Goal: Information Seeking & Learning: Learn about a topic

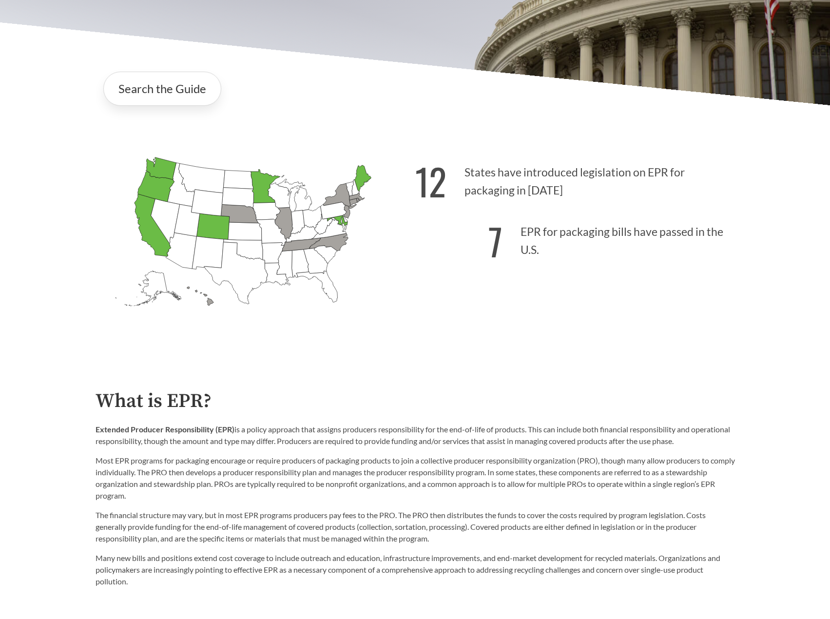
scroll to position [211, 0]
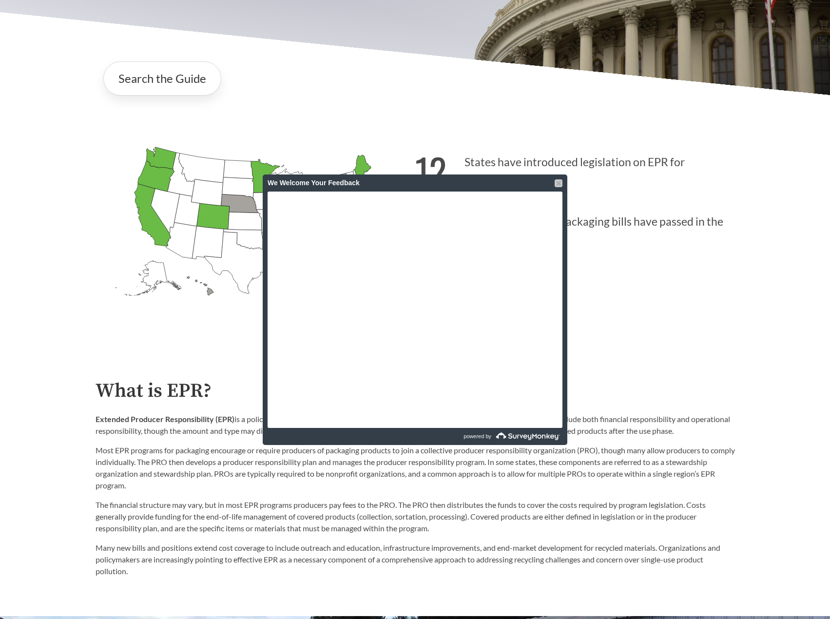
click at [556, 184] on div at bounding box center [559, 183] width 8 height 8
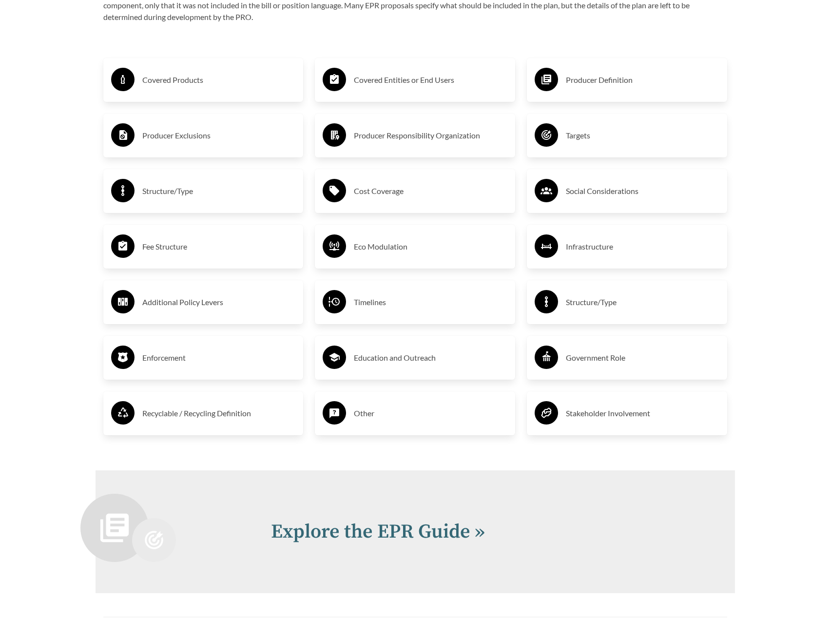
scroll to position [1709, 0]
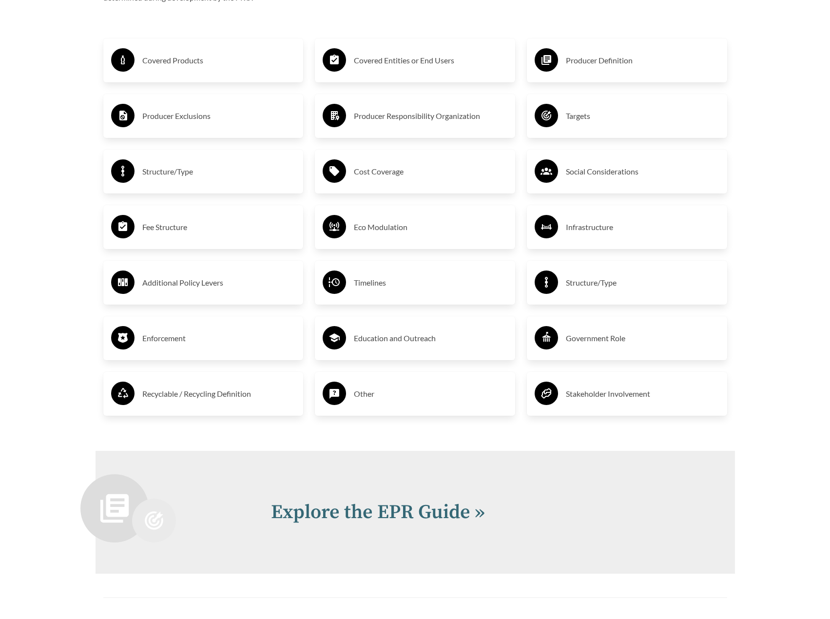
click at [262, 397] on h3 "Recyclable / Recycling Definition" at bounding box center [218, 394] width 153 height 16
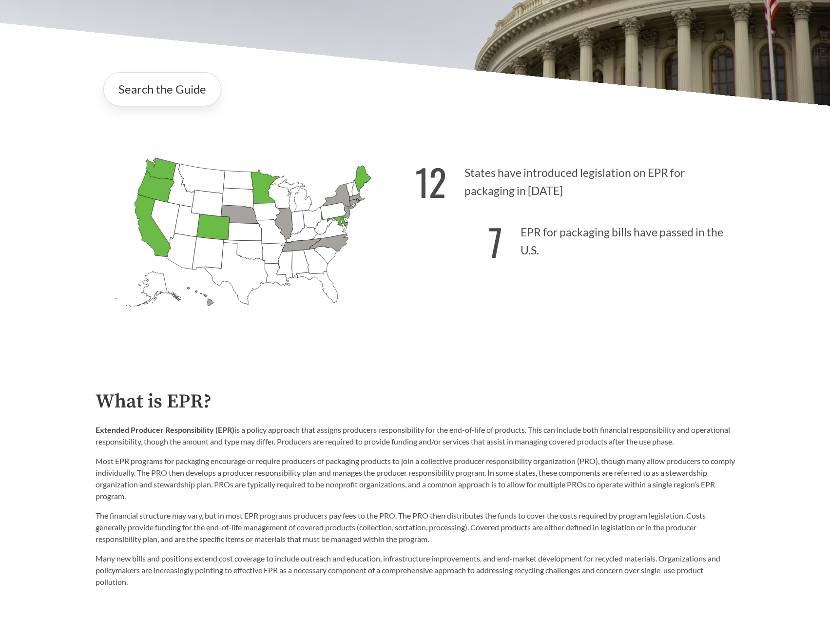
scroll to position [211, 0]
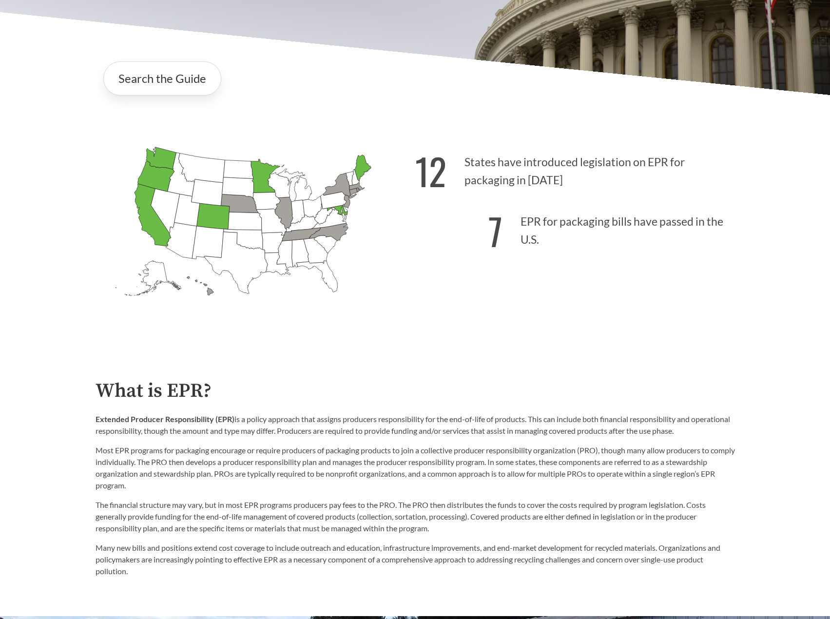
click at [637, 198] on p "12 States have introduced legislation on EPR for packaging in [DATE]" at bounding box center [575, 168] width 320 height 60
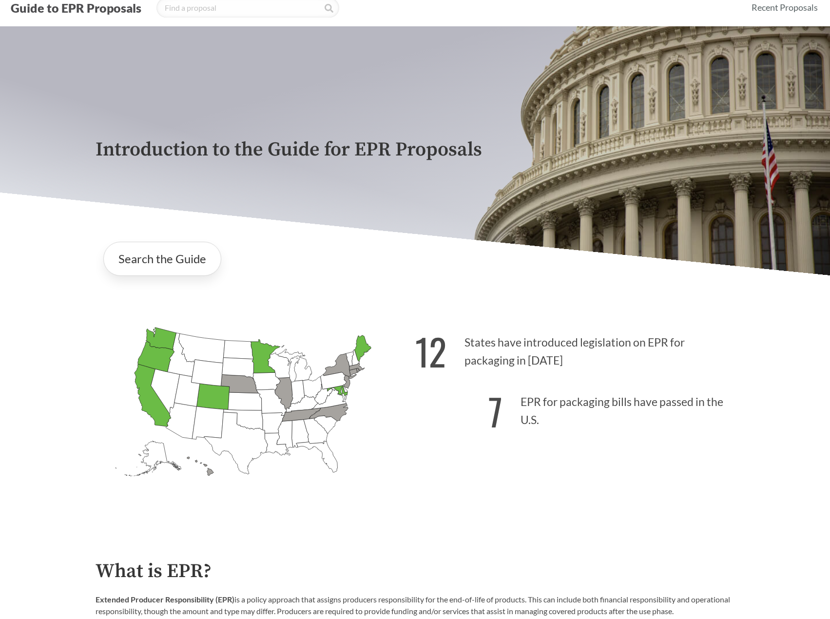
scroll to position [0, 0]
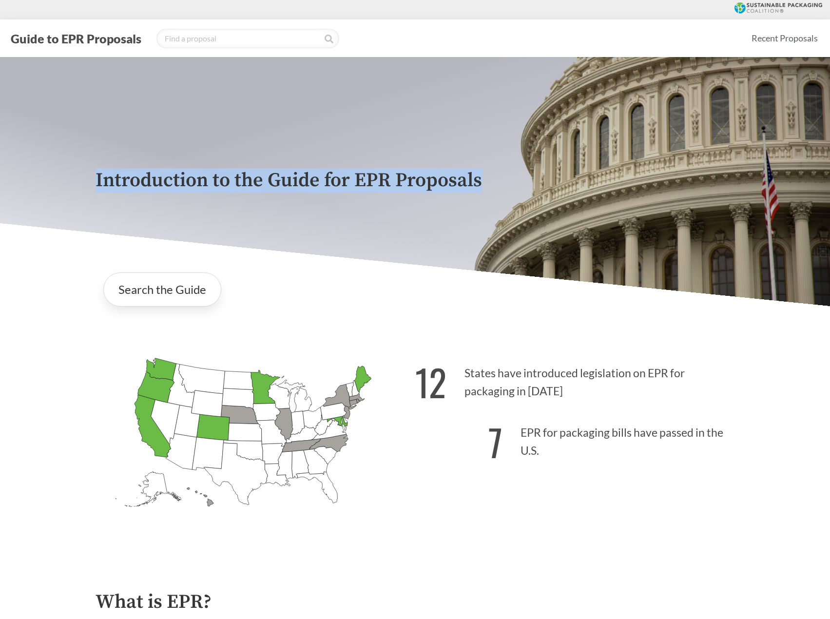
drag, startPoint x: 96, startPoint y: 175, endPoint x: 509, endPoint y: 182, distance: 413.8
click at [509, 182] on p "Introduction to the Guide for EPR Proposals" at bounding box center [415, 181] width 639 height 22
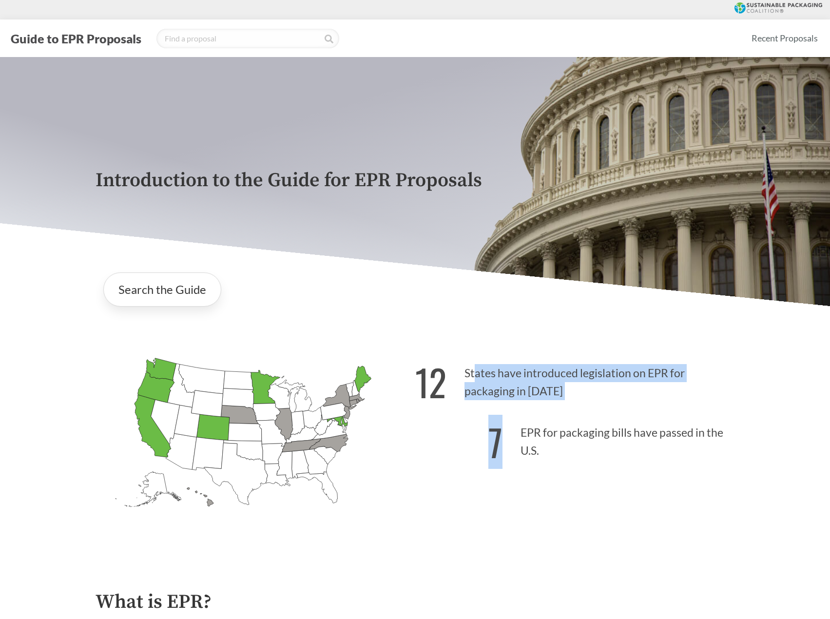
drag, startPoint x: 473, startPoint y: 368, endPoint x: 741, endPoint y: 464, distance: 284.9
click at [741, 464] on div "[US_STATE] Introduced: [US_STATE] Introduced: [US_STATE] Introduced: [US_STATE]…" at bounding box center [415, 439] width 655 height 226
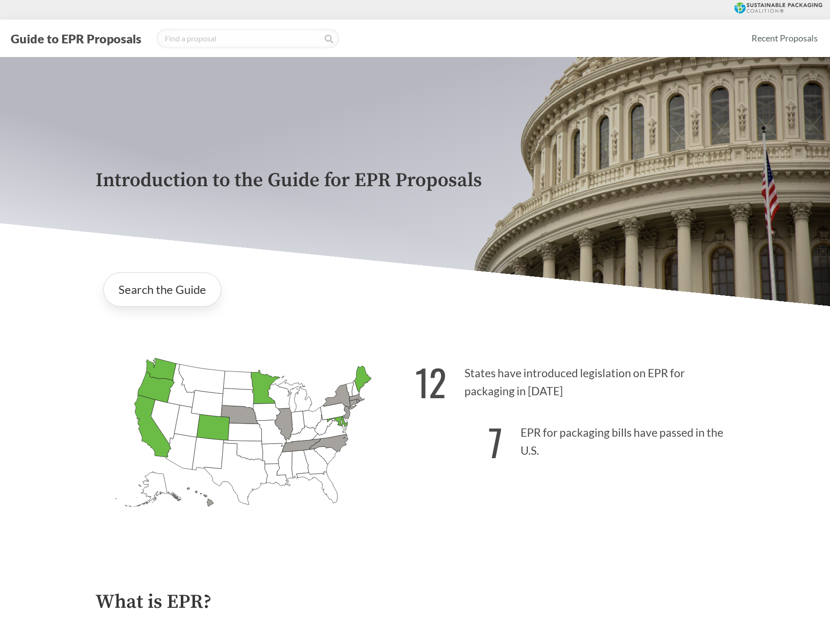
click at [335, 399] on icon "[US_STATE] Introduced: 3" at bounding box center [339, 397] width 33 height 26
click at [364, 370] on icon "[US_STATE] Passed: 1" at bounding box center [362, 379] width 17 height 26
click at [331, 407] on icon "[US_STATE] Introduced:" at bounding box center [333, 411] width 26 height 17
click at [237, 396] on icon "[US_STATE] Introduced:" at bounding box center [238, 398] width 32 height 21
click at [154, 382] on icon "[US_STATE] Passed: 1" at bounding box center [155, 387] width 37 height 30
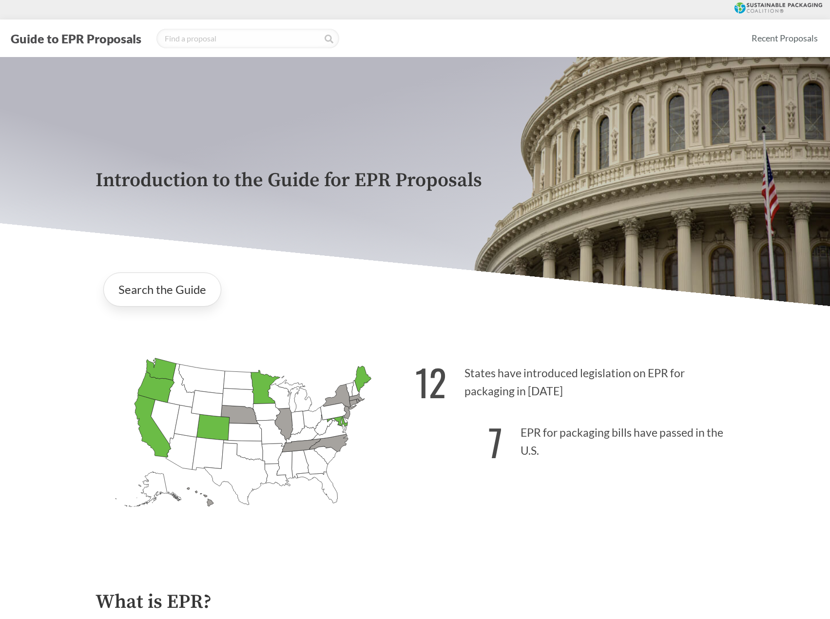
click at [166, 358] on icon "[US_STATE] Introduced: [US_STATE] Introduced: [US_STATE] Introduced: [US_STATE]…" at bounding box center [256, 449] width 320 height 200
click at [148, 403] on icon "[US_STATE] Passed: 1" at bounding box center [152, 426] width 37 height 62
click at [198, 425] on icon "[US_STATE] Introduced:" at bounding box center [186, 421] width 25 height 32
click at [266, 388] on icon "[US_STATE] Passed: 1" at bounding box center [264, 387] width 29 height 34
click at [364, 370] on icon "[US_STATE] Passed: 1" at bounding box center [362, 379] width 17 height 26
